Goal: Navigation & Orientation: Find specific page/section

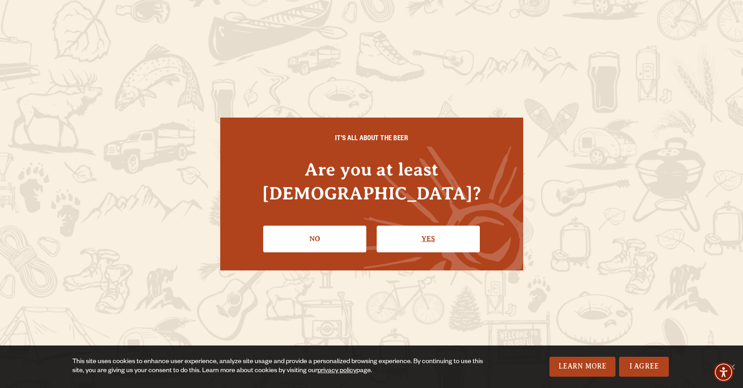
click at [432, 228] on link "Yes" at bounding box center [428, 239] width 103 height 26
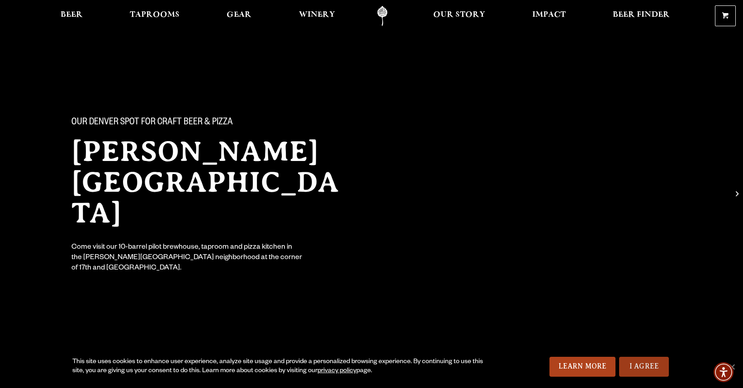
click at [636, 366] on link "I Agree" at bounding box center [644, 367] width 50 height 20
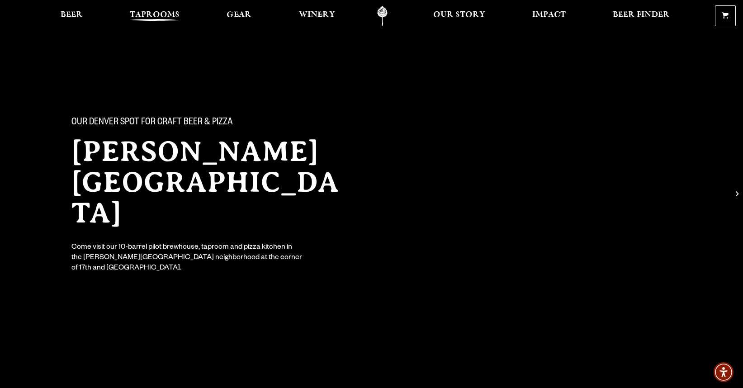
click at [151, 12] on span "Taprooms" at bounding box center [155, 14] width 50 height 7
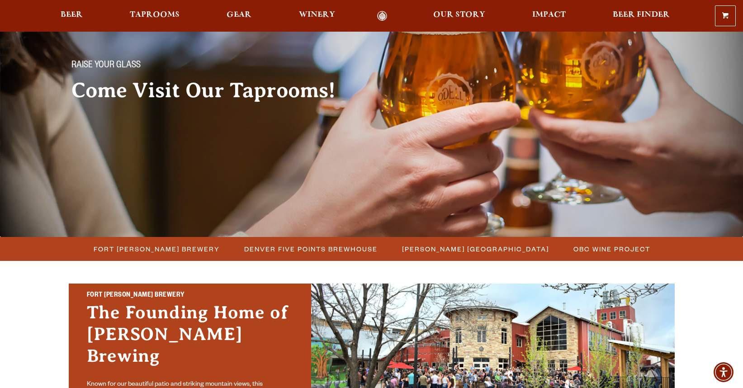
scroll to position [58, 0]
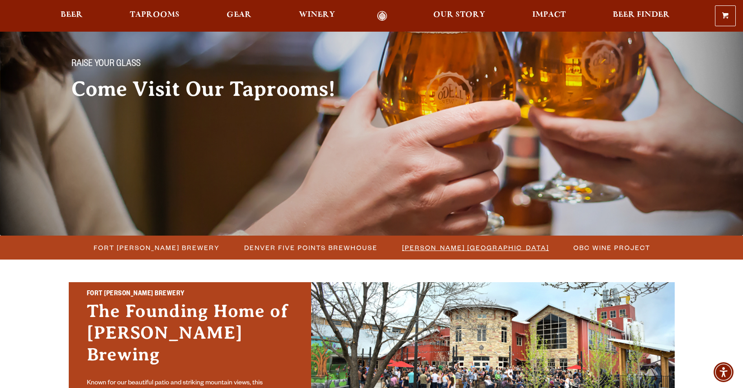
click at [444, 250] on span "[PERSON_NAME] [GEOGRAPHIC_DATA]" at bounding box center [475, 247] width 147 height 13
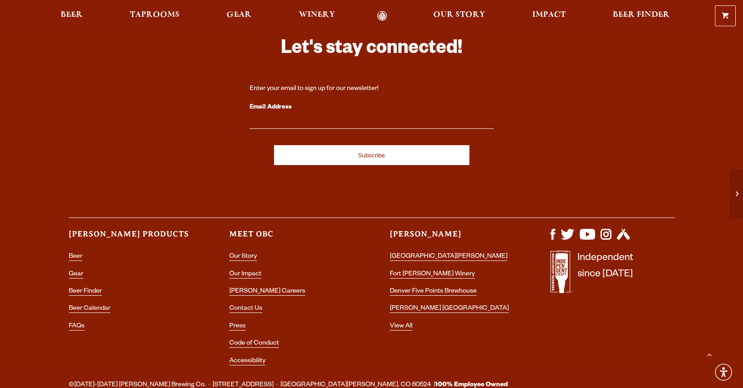
scroll to position [2718, 0]
click at [76, 271] on link "Gear" at bounding box center [76, 275] width 14 height 8
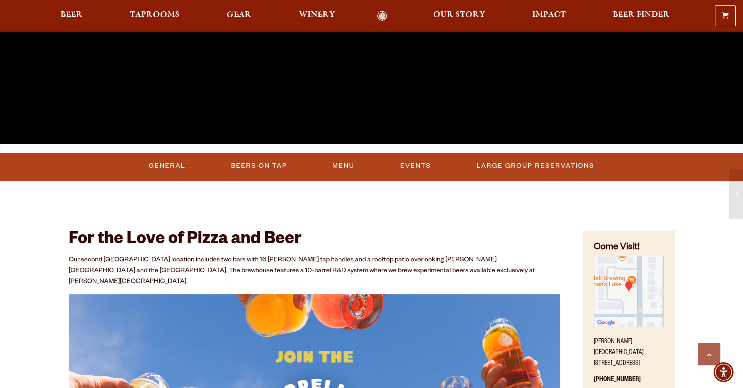
scroll to position [288, 0]
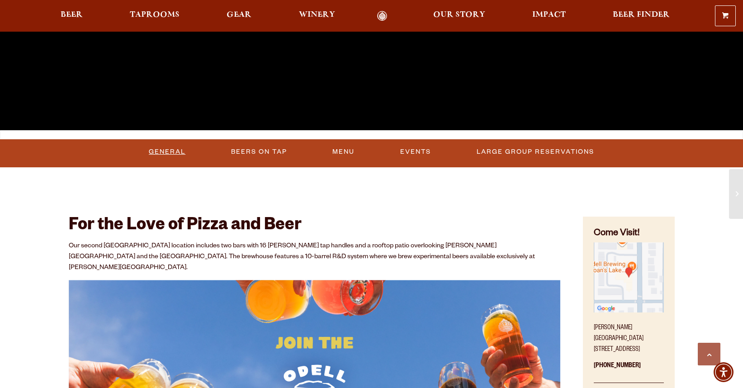
click at [169, 155] on link "General" at bounding box center [167, 152] width 44 height 21
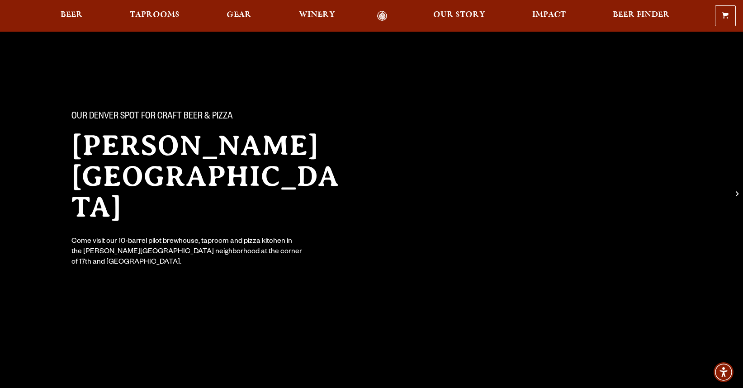
scroll to position [0, 0]
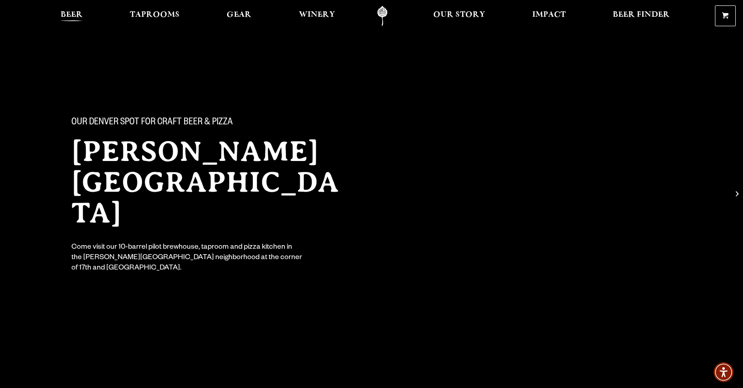
click at [67, 12] on span "Beer" at bounding box center [72, 14] width 22 height 7
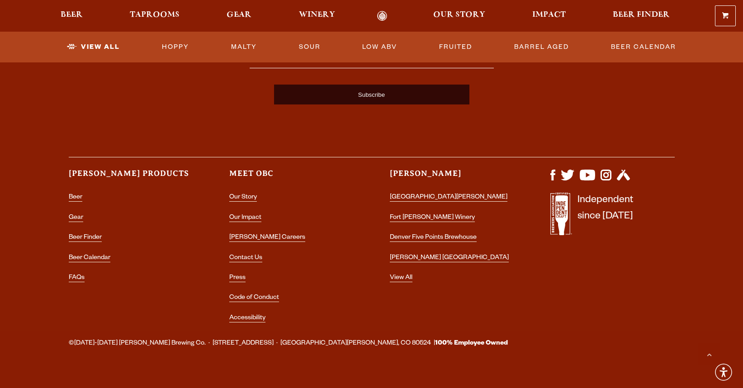
scroll to position [2292, 0]
